Goal: Task Accomplishment & Management: Complete application form

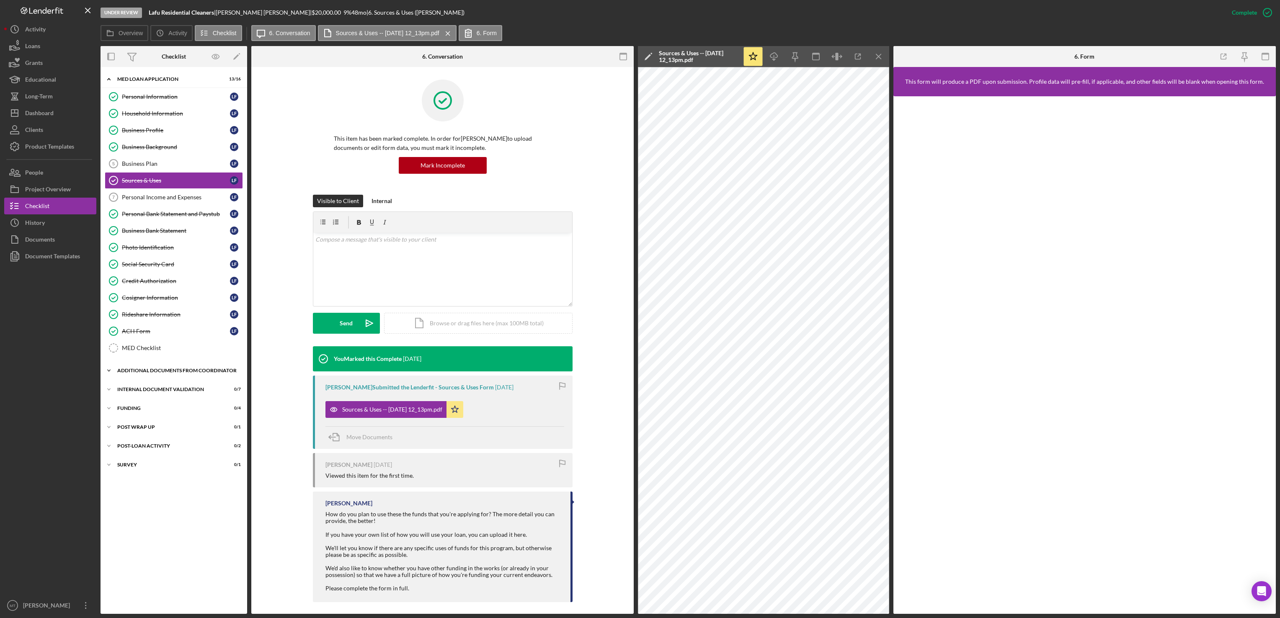
click at [129, 379] on div "Icon/Expander Additional Documents from Coordinator 0 / 2" at bounding box center [174, 370] width 147 height 17
click at [155, 373] on div "Additional Documents from Coordinator" at bounding box center [176, 370] width 119 height 5
click at [65, 115] on button "Icon/Dashboard Dashboard" at bounding box center [50, 113] width 92 height 17
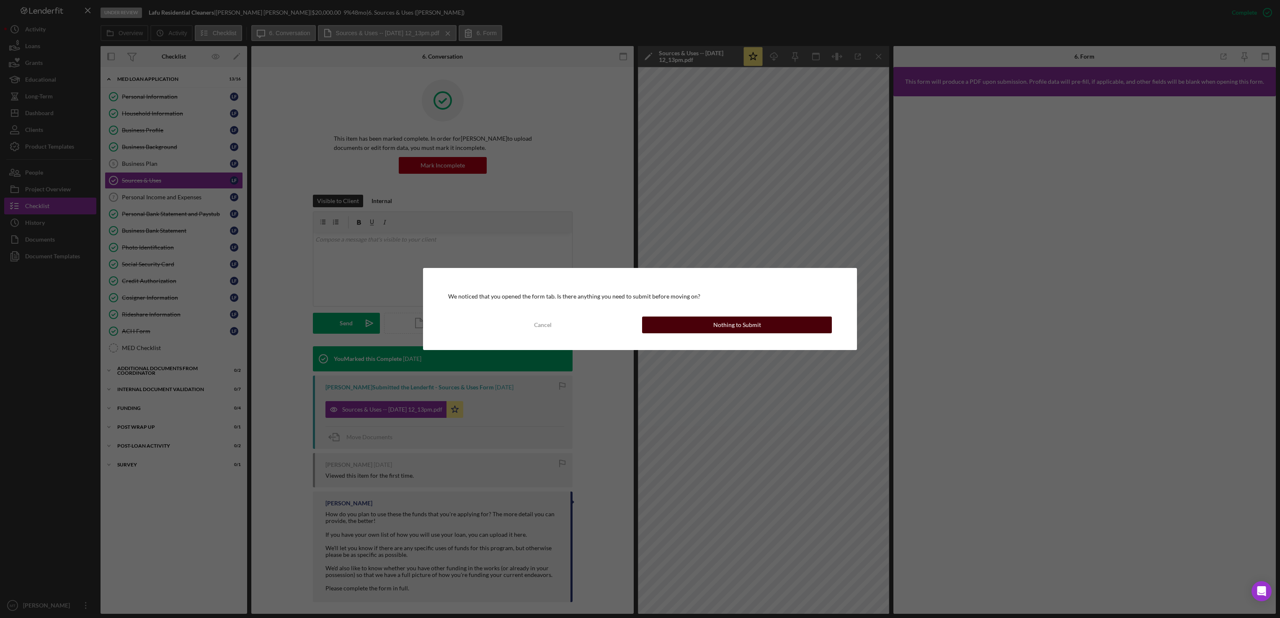
click at [681, 319] on button "Nothing to Submit" at bounding box center [737, 325] width 190 height 17
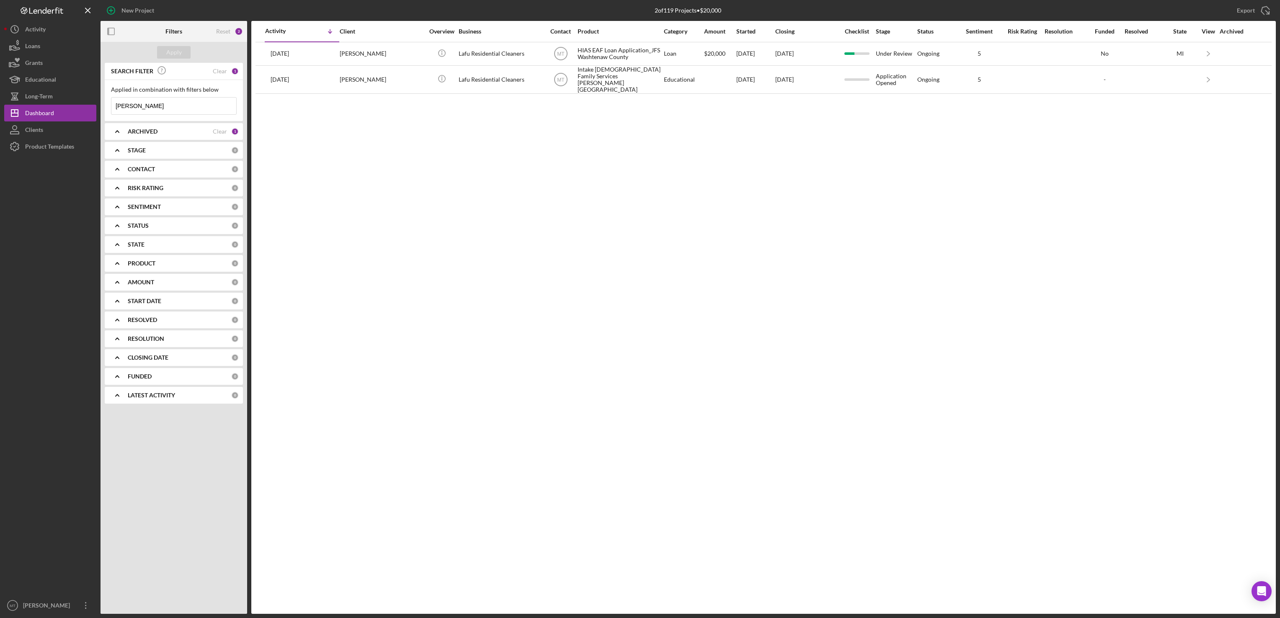
drag, startPoint x: 153, startPoint y: 107, endPoint x: 111, endPoint y: 103, distance: 42.5
click at [111, 103] on input "[PERSON_NAME]" at bounding box center [173, 106] width 125 height 17
type input "[PERSON_NAME]"
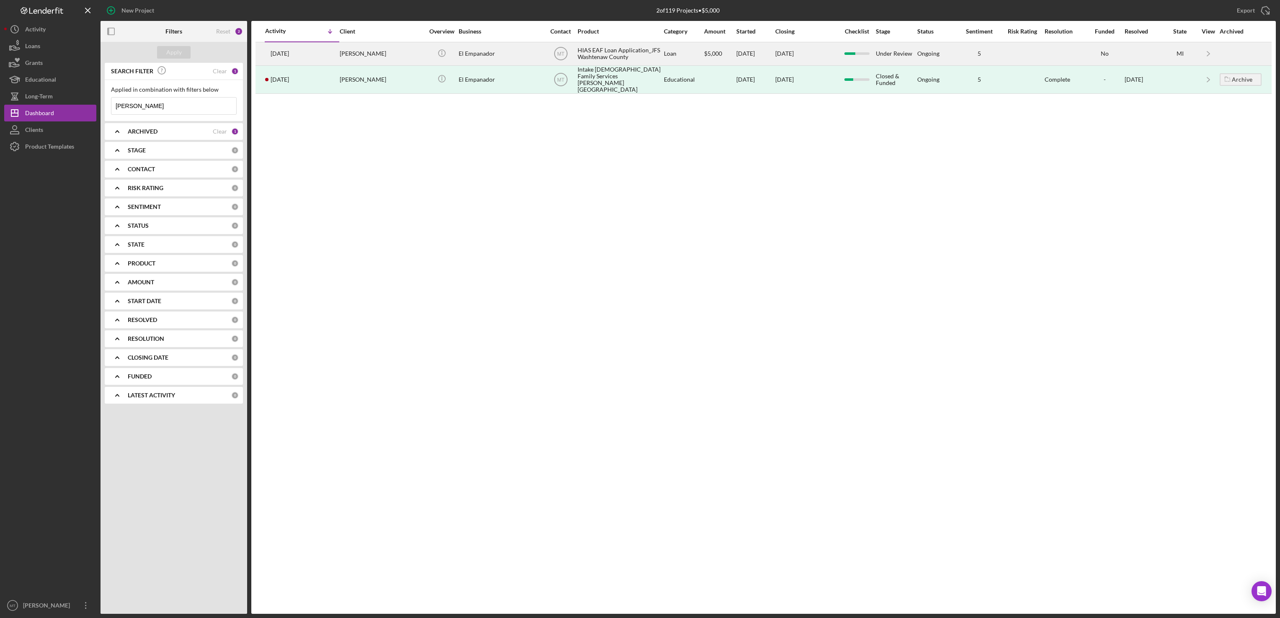
click at [606, 54] on div "HIAS EAF Loan Application_JFS Washtenaw County" at bounding box center [620, 54] width 84 height 22
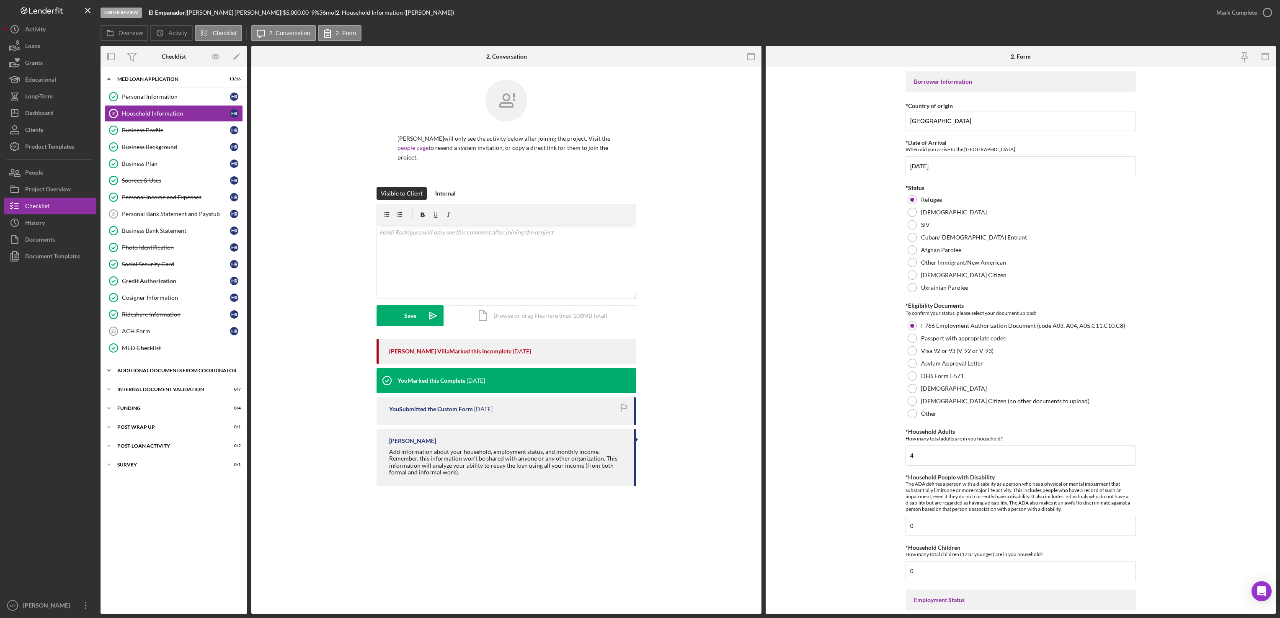
click at [143, 373] on div "Additional Documents from Coordinator" at bounding box center [176, 370] width 119 height 5
click at [153, 373] on div "Additional Documents from Coordinator" at bounding box center [176, 370] width 119 height 5
click at [149, 372] on div "Icon/Expander Additional Documents from Coordinator 1 / 2" at bounding box center [174, 370] width 147 height 17
click at [140, 392] on div "Additional Documentation (from PC)" at bounding box center [182, 388] width 121 height 7
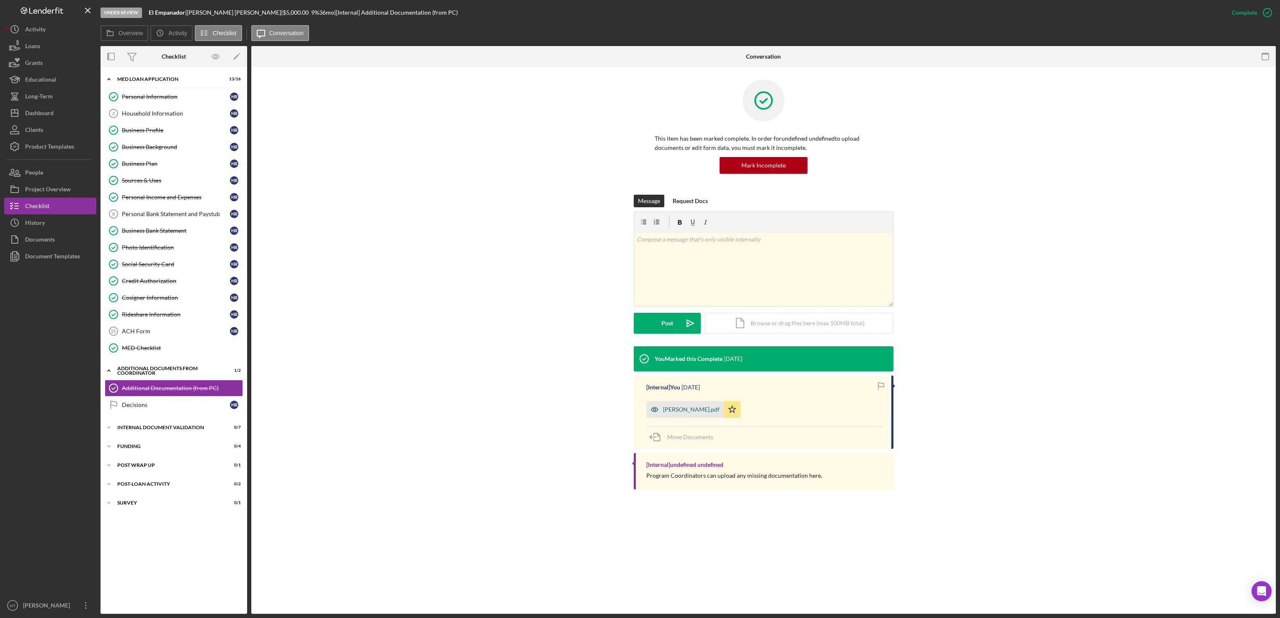
click at [686, 410] on div "[PERSON_NAME].pdf" at bounding box center [691, 409] width 57 height 7
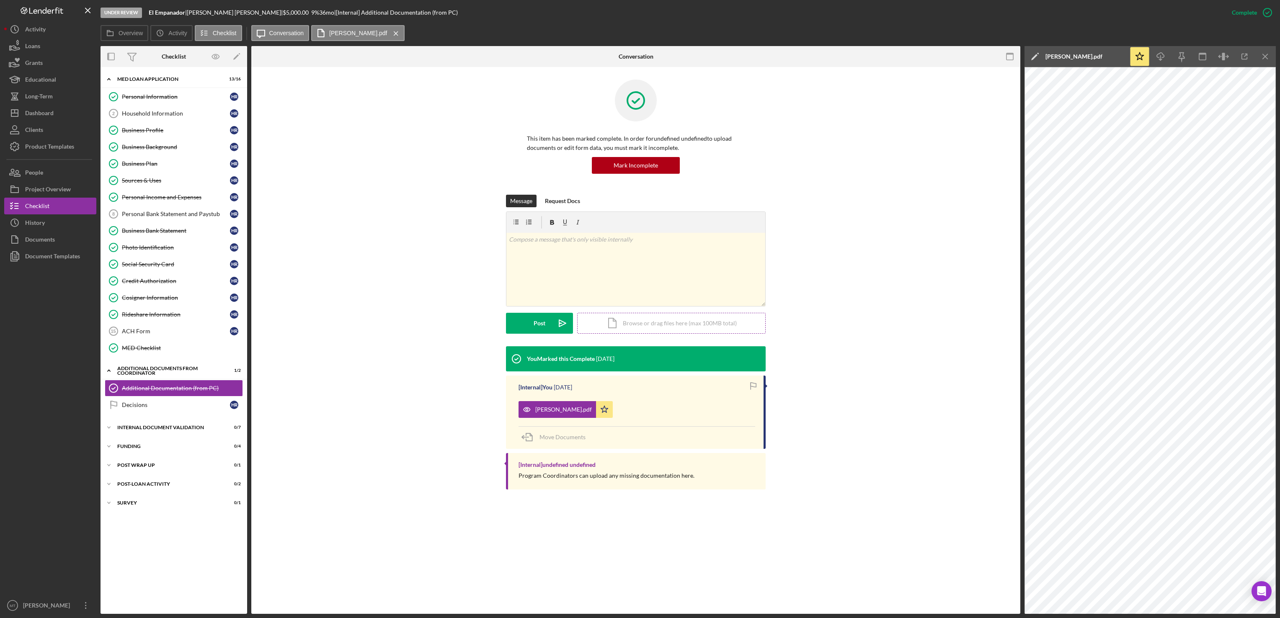
click at [625, 323] on div "Icon/Document Browse or drag files here (max 100MB total) Tap to choose files o…" at bounding box center [671, 323] width 189 height 21
click at [637, 328] on div "Icon/Document Browse or drag files here (max 100MB total) Tap to choose files o…" at bounding box center [671, 323] width 189 height 21
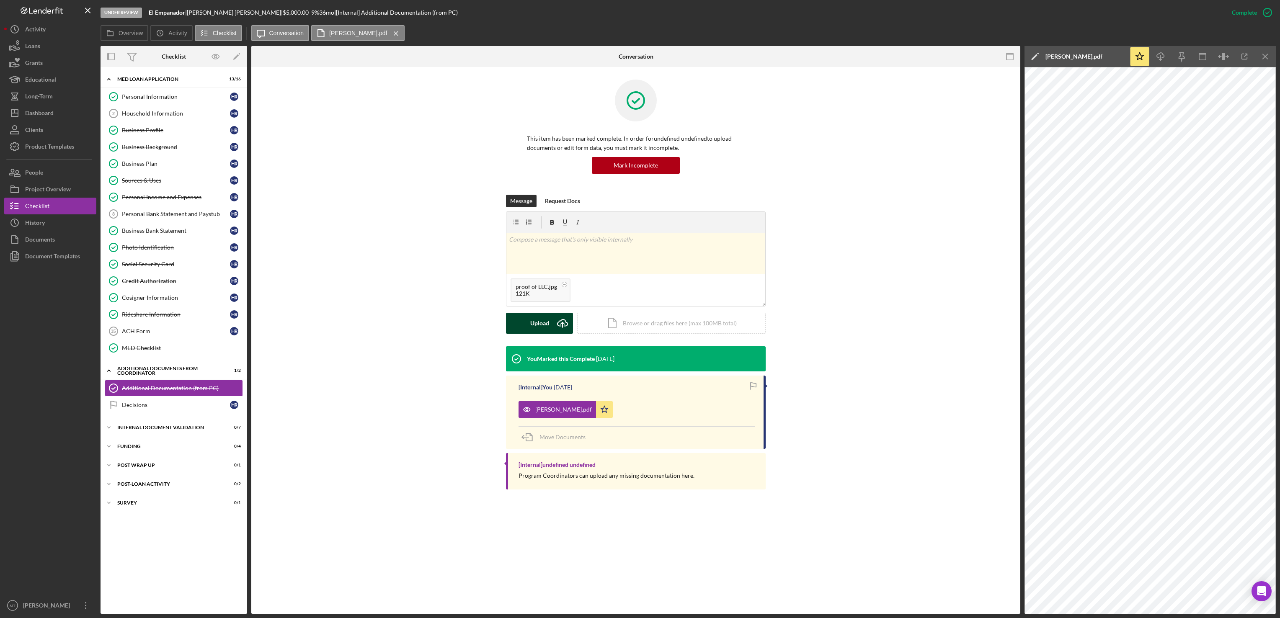
click at [543, 331] on div "Upload" at bounding box center [539, 323] width 19 height 21
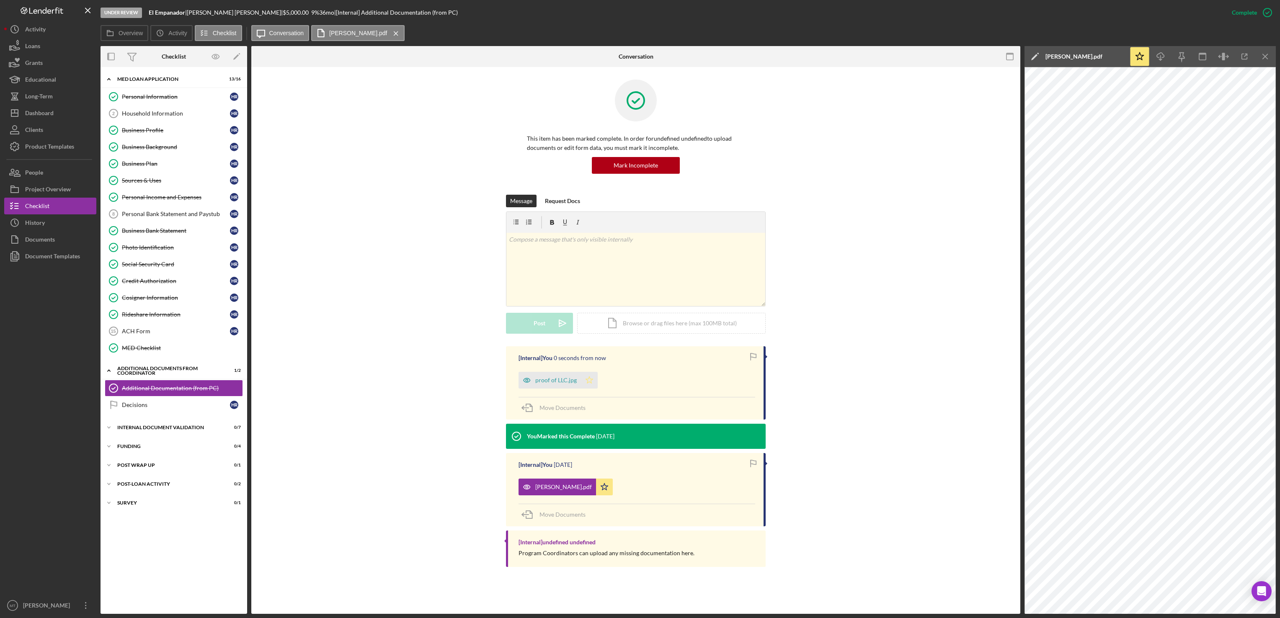
click at [589, 382] on icon "Icon/Star" at bounding box center [589, 380] width 17 height 17
click at [1267, 55] on line "button" at bounding box center [1265, 56] width 5 height 5
